Goal: Task Accomplishment & Management: Manage account settings

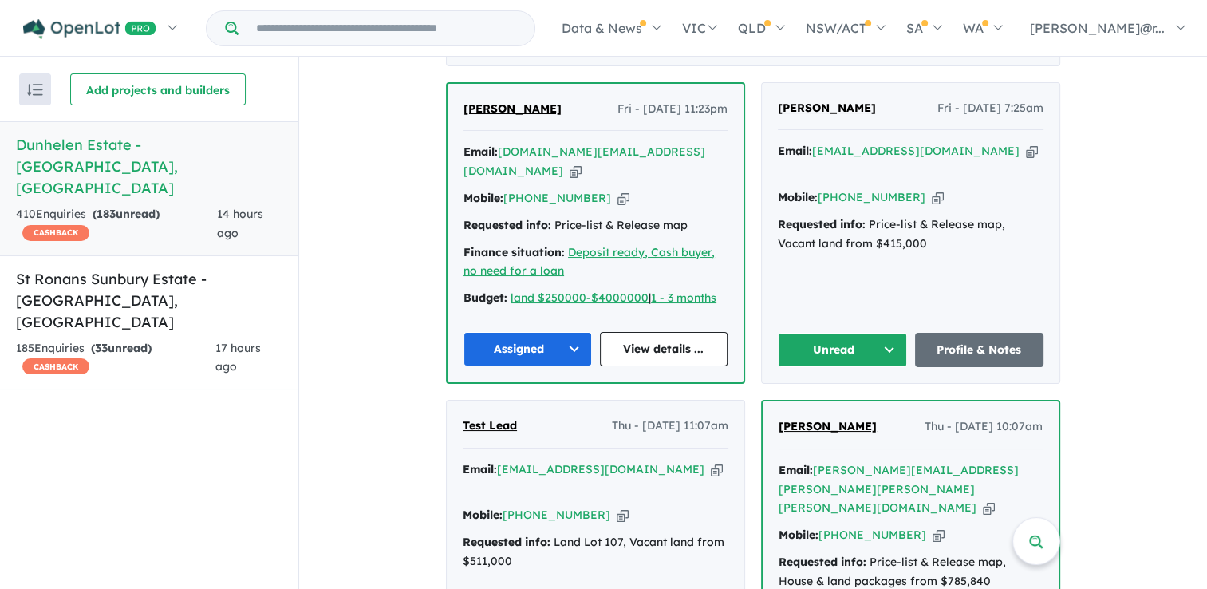
scroll to position [559, 0]
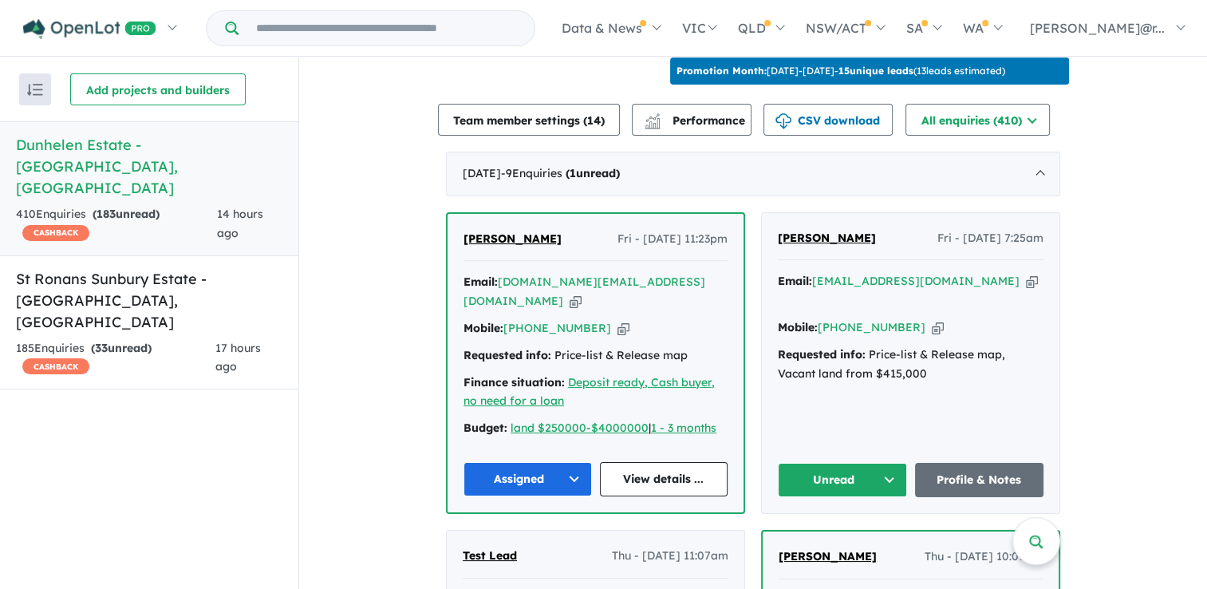
click at [835, 477] on button "Unread" at bounding box center [842, 480] width 129 height 34
click at [845, 515] on button "Unread" at bounding box center [848, 518] width 139 height 37
click at [855, 468] on button "Unread" at bounding box center [842, 480] width 129 height 34
click at [841, 544] on button "Assigned" at bounding box center [848, 554] width 139 height 37
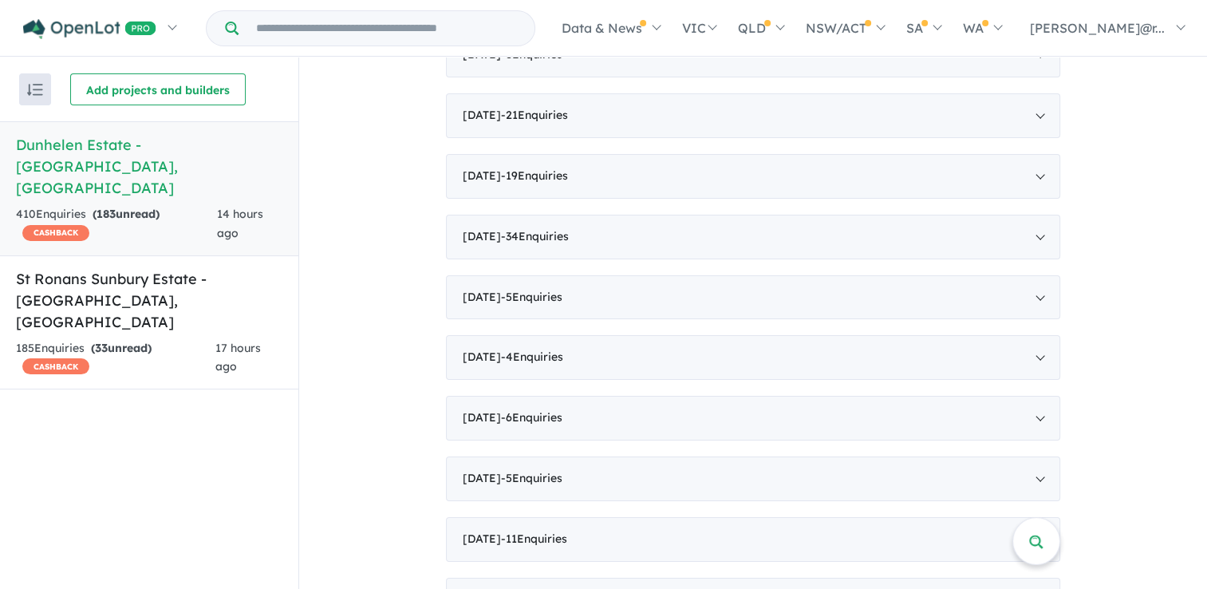
scroll to position [2474, 0]
